Goal: Task Accomplishment & Management: Manage account settings

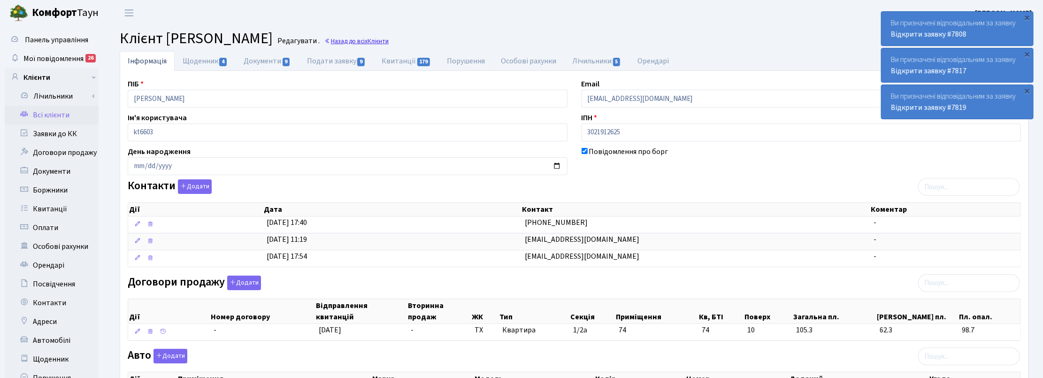
click at [389, 41] on link "Назад до всіх Клієнти" at bounding box center [356, 41] width 64 height 9
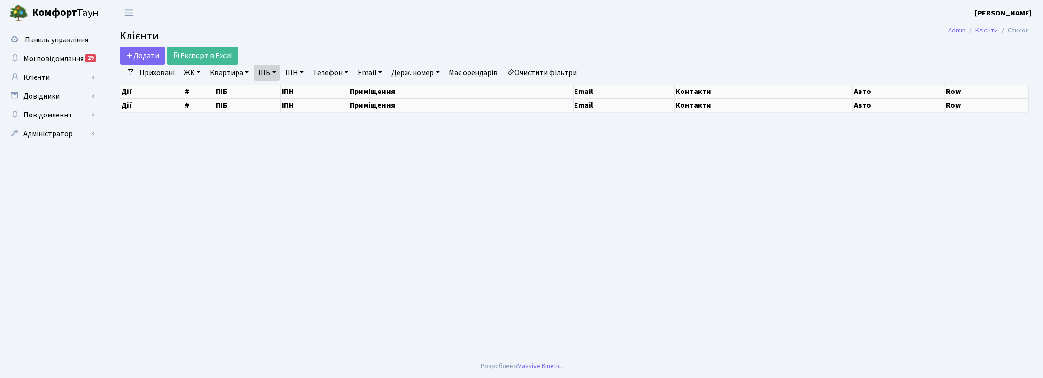
select select "25"
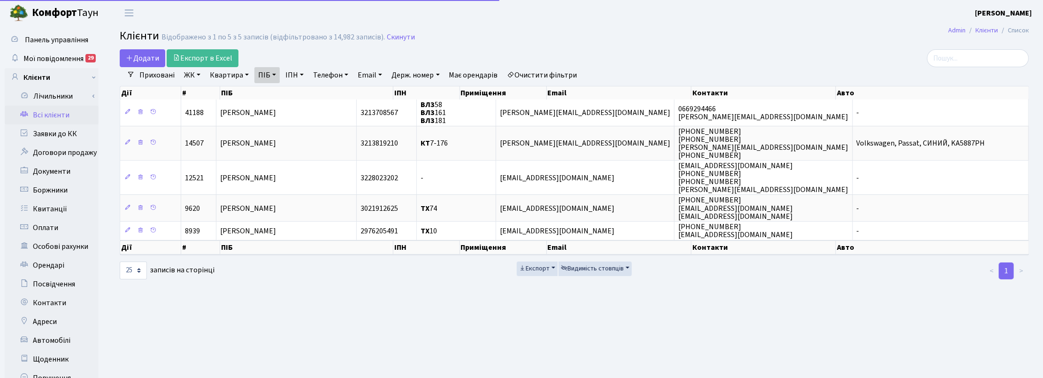
drag, startPoint x: 277, startPoint y: 73, endPoint x: 279, endPoint y: 78, distance: 6.1
click at [277, 73] on link "ПІБ" at bounding box center [267, 75] width 25 height 16
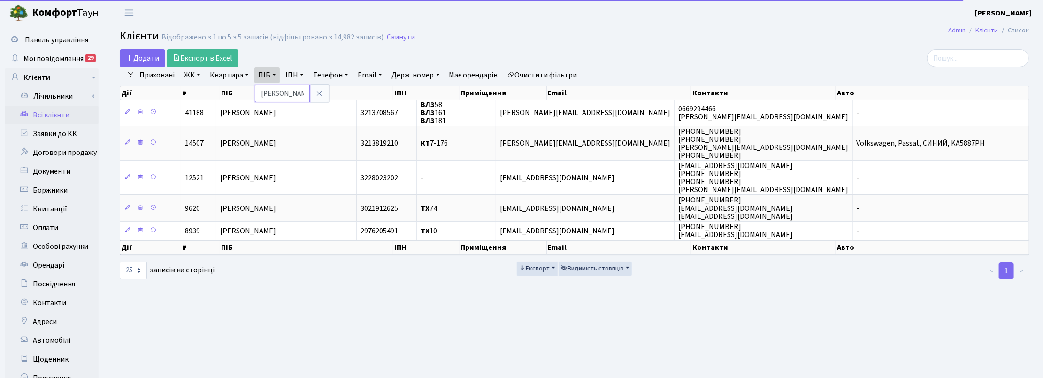
drag, startPoint x: 289, startPoint y: 95, endPoint x: 252, endPoint y: 90, distance: 37.0
click at [252, 90] on div "Додати Експорт в Excel Фільтри Приховані ЖК ТХ, вул. Ділова, 1/2 КТ, вул. Реген…" at bounding box center [575, 164] width 924 height 231
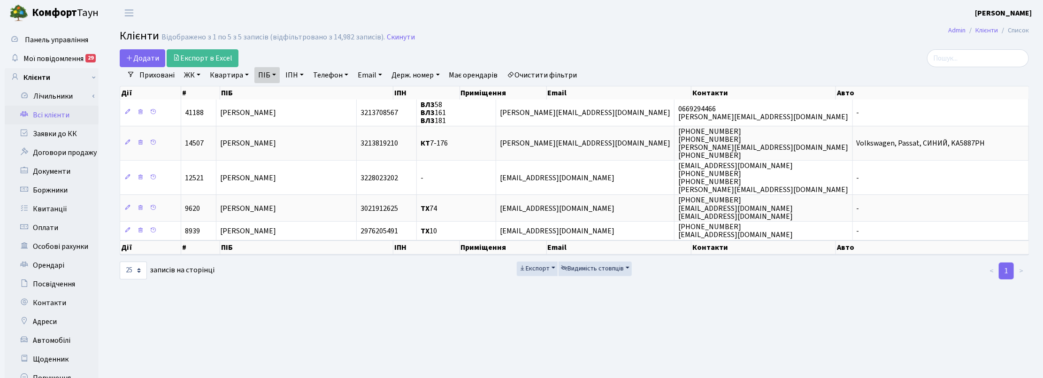
click at [263, 80] on link "ПІБ" at bounding box center [267, 75] width 25 height 16
type input "колос"
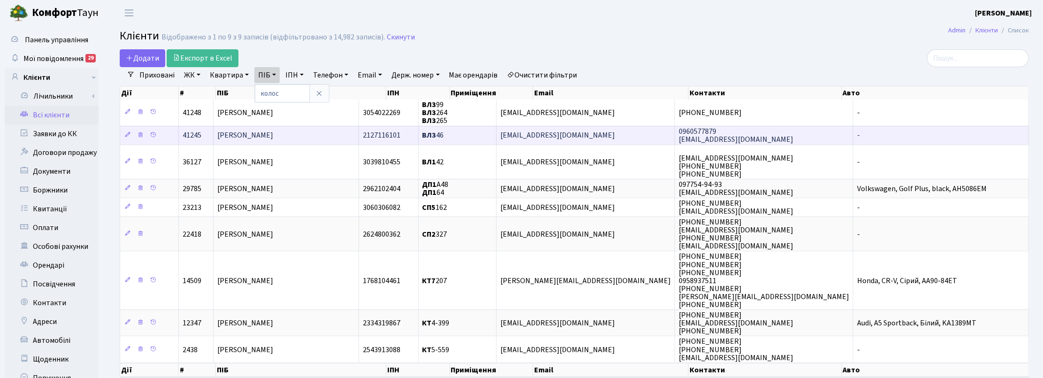
click at [270, 134] on span "Колос Ольга Андріївна" at bounding box center [245, 136] width 56 height 10
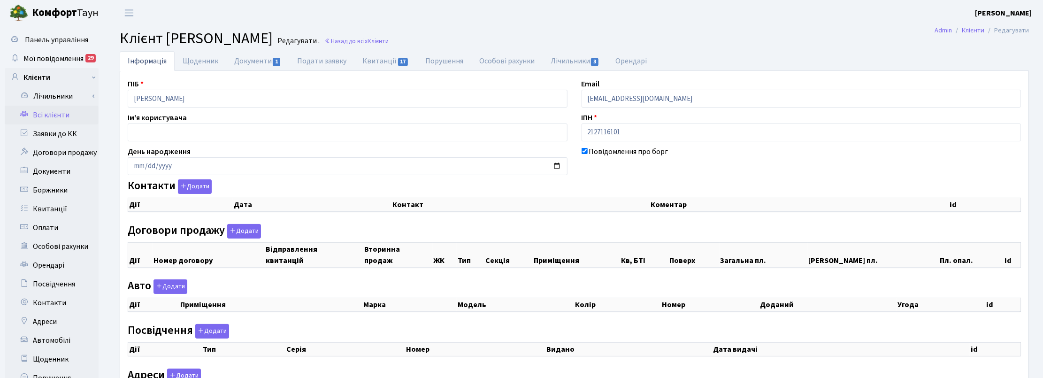
checkbox input "true"
select select "25"
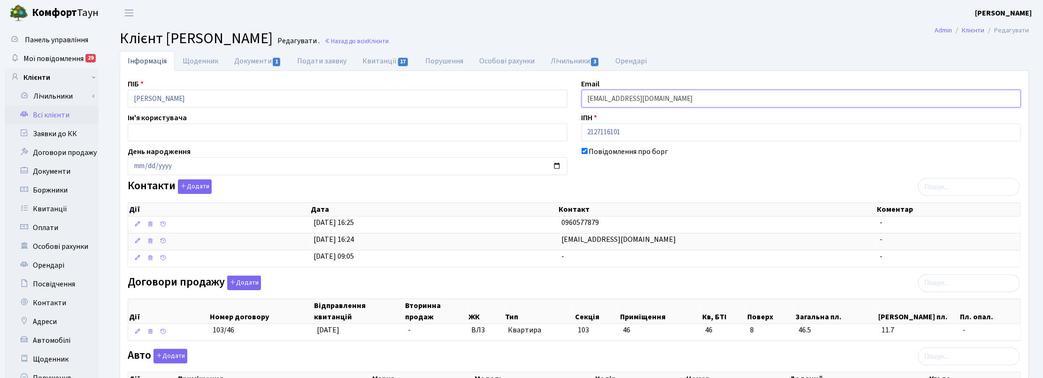
drag, startPoint x: 677, startPoint y: 98, endPoint x: 567, endPoint y: 93, distance: 109.5
click at [567, 93] on div "ПІБ Колос Ольга Андріївна Email kol241054@gmail.com Ім'я користувача ІПН 212711…" at bounding box center [575, 313] width 908 height 470
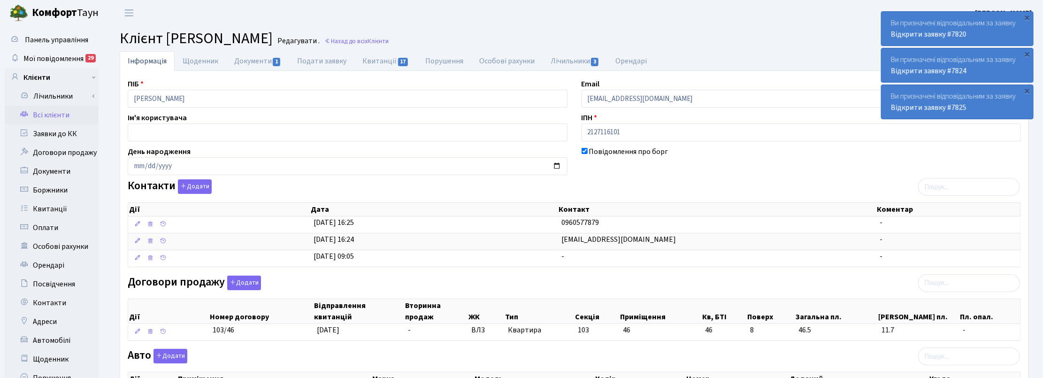
drag, startPoint x: 640, startPoint y: 20, endPoint x: 723, endPoint y: 0, distance: 85.4
click at [642, 20] on header "Комфорт Таун Корчун І. С. Мій обліковий запис Вийти" at bounding box center [521, 13] width 1043 height 26
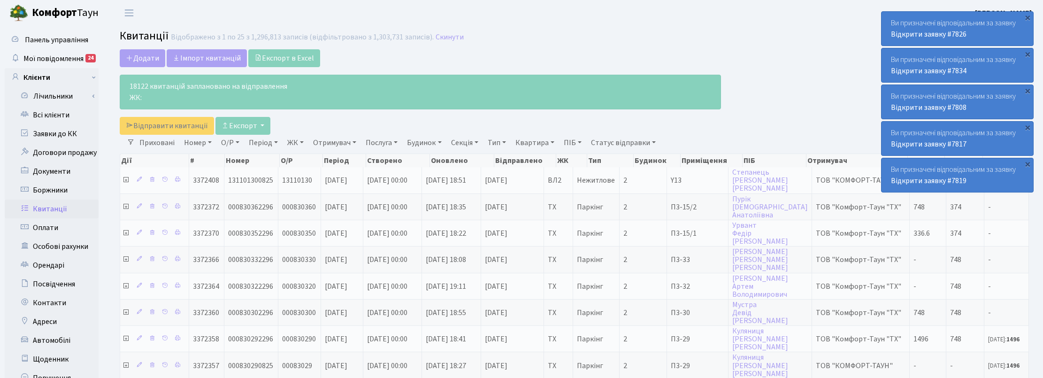
select select "25"
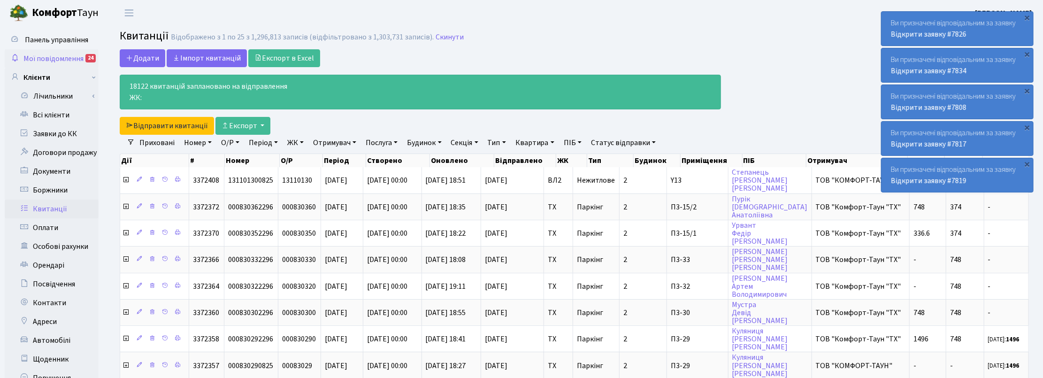
click at [46, 57] on span "Мої повідомлення" at bounding box center [53, 59] width 60 height 10
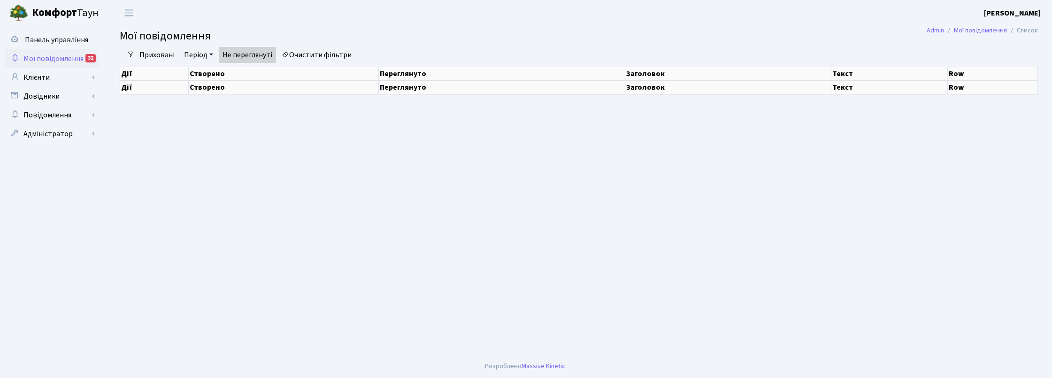
select select "25"
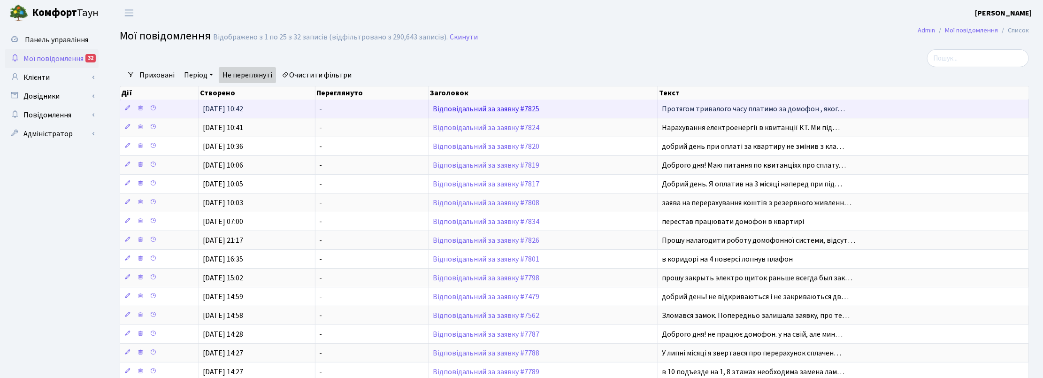
click at [495, 111] on link "Відповідальний за заявку #7825" at bounding box center [486, 109] width 107 height 10
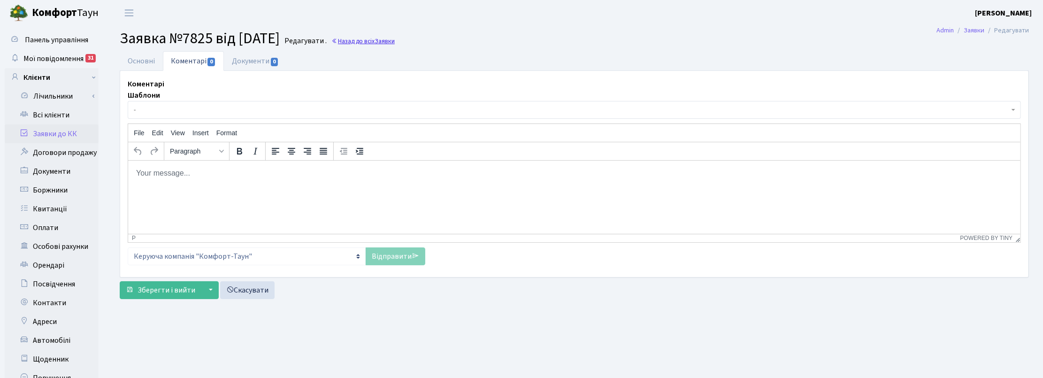
click at [393, 43] on link "Назад до всіх Заявки" at bounding box center [363, 41] width 63 height 9
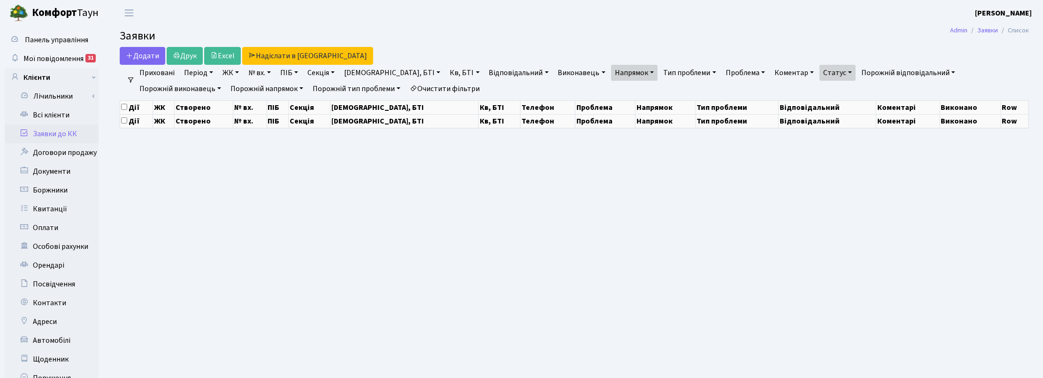
select select "25"
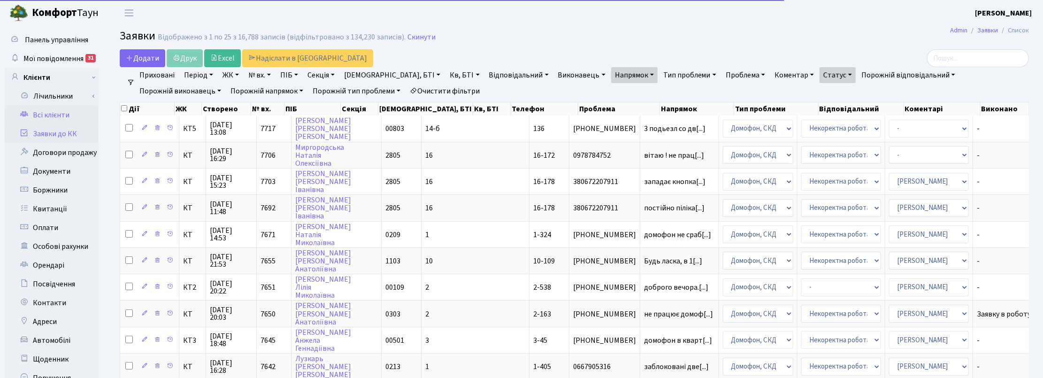
click at [50, 113] on link "Всі клієнти" at bounding box center [52, 115] width 94 height 19
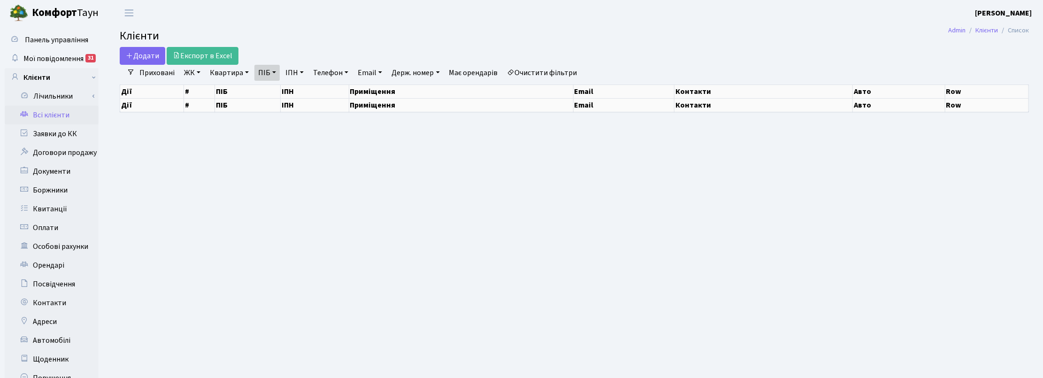
select select "25"
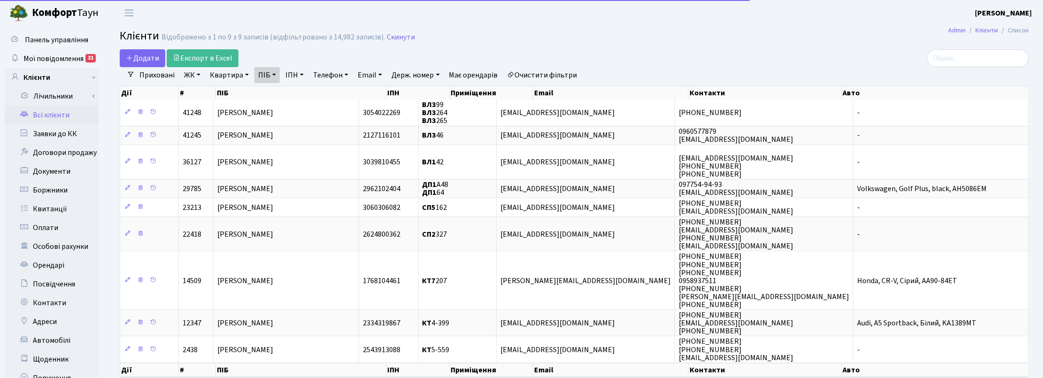
click at [273, 74] on link "ПІБ" at bounding box center [267, 75] width 25 height 16
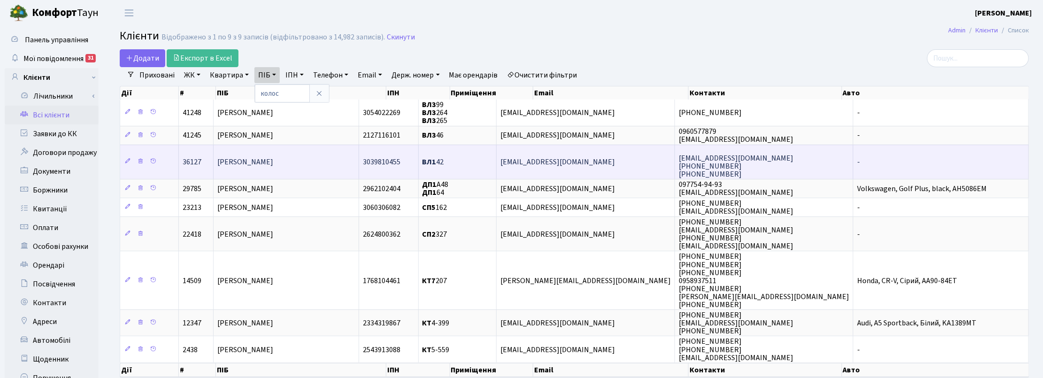
click at [273, 163] on span "[PERSON_NAME]" at bounding box center [245, 162] width 56 height 10
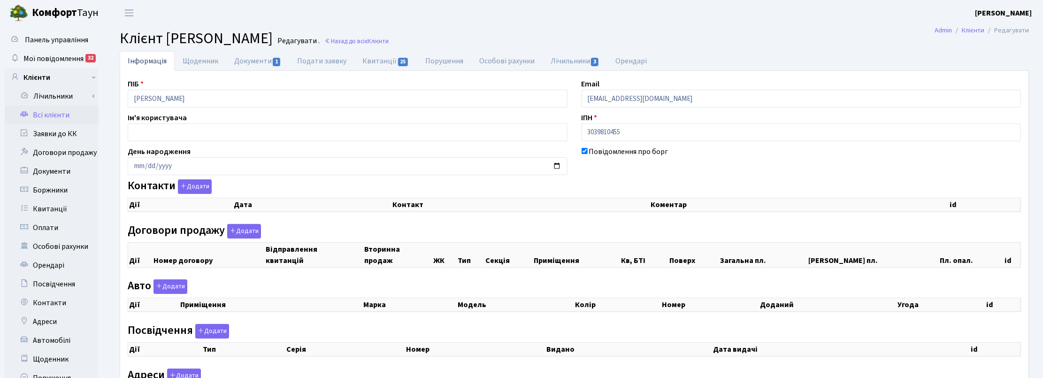
checkbox input "true"
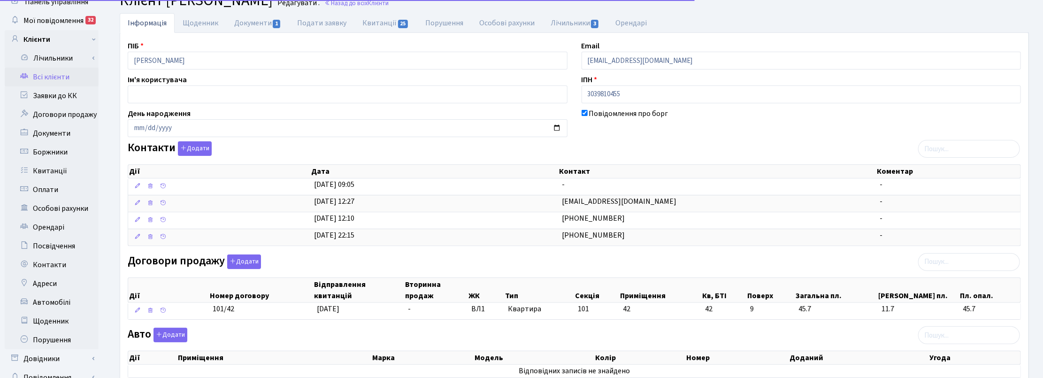
scroll to position [59, 0]
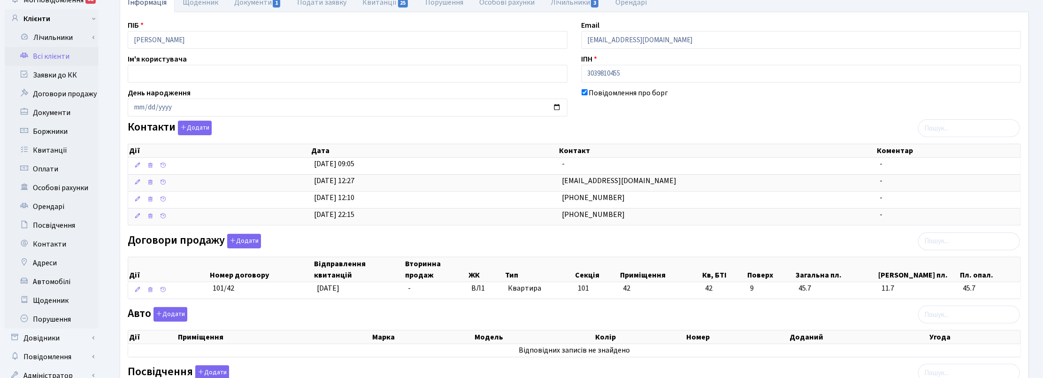
click at [879, 116] on div "ПІБ [PERSON_NAME] Email [EMAIL_ADDRESS][DOMAIN_NAME] Ім'я користувача ІПН 30398…" at bounding box center [575, 272] width 908 height 504
